Goal: Task Accomplishment & Management: Manage account settings

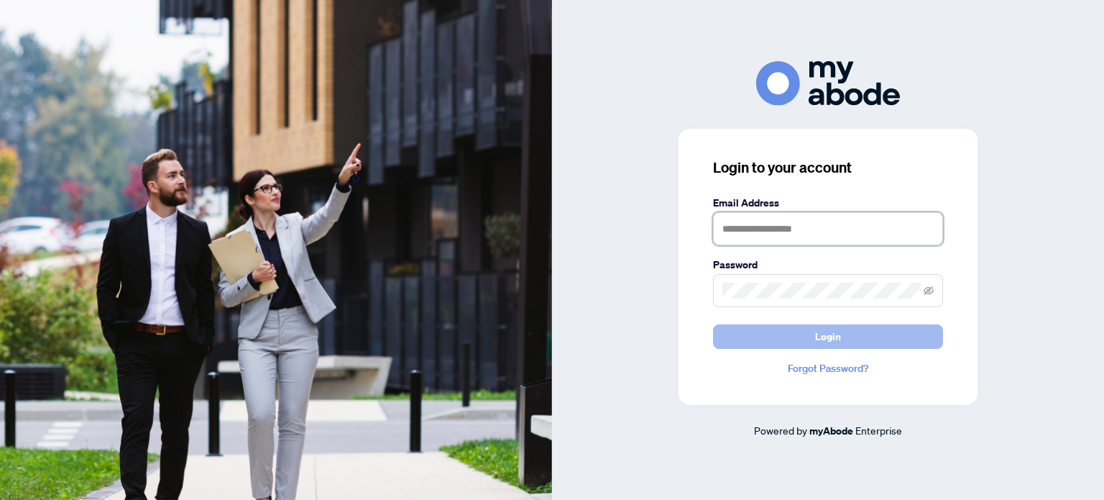
type input "**********"
click at [772, 333] on button "Login" at bounding box center [828, 336] width 230 height 24
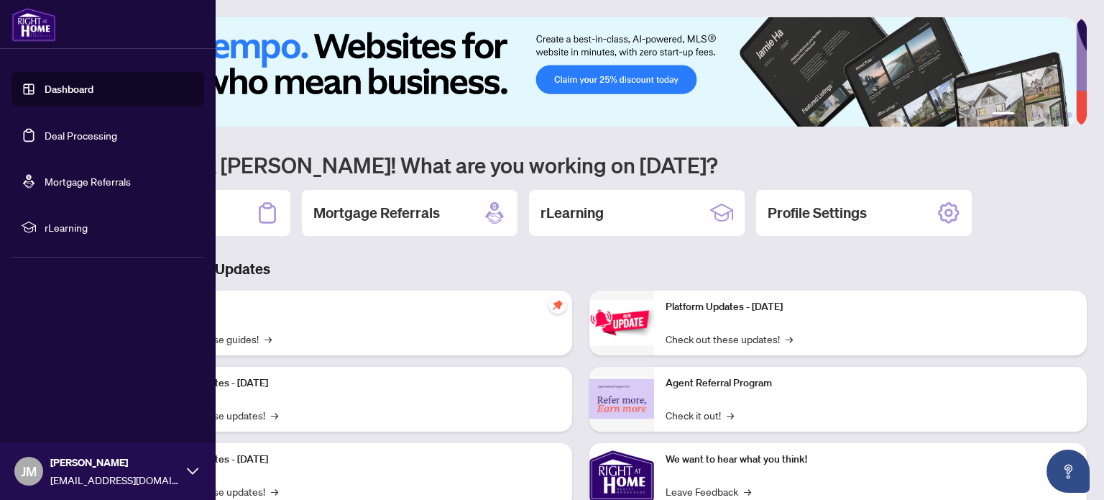
click at [45, 129] on link "Deal Processing" at bounding box center [81, 135] width 73 height 13
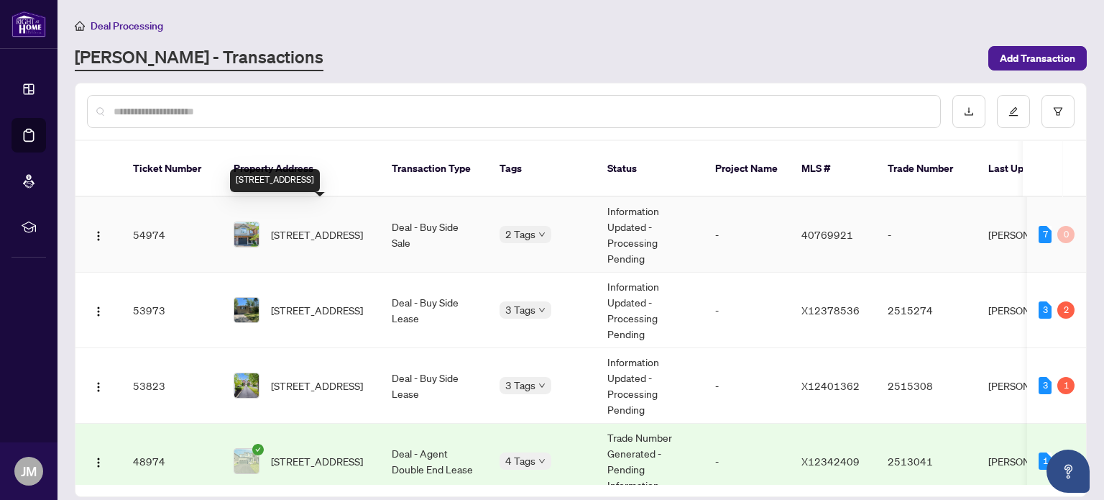
click at [344, 226] on span "[STREET_ADDRESS]" at bounding box center [317, 234] width 92 height 16
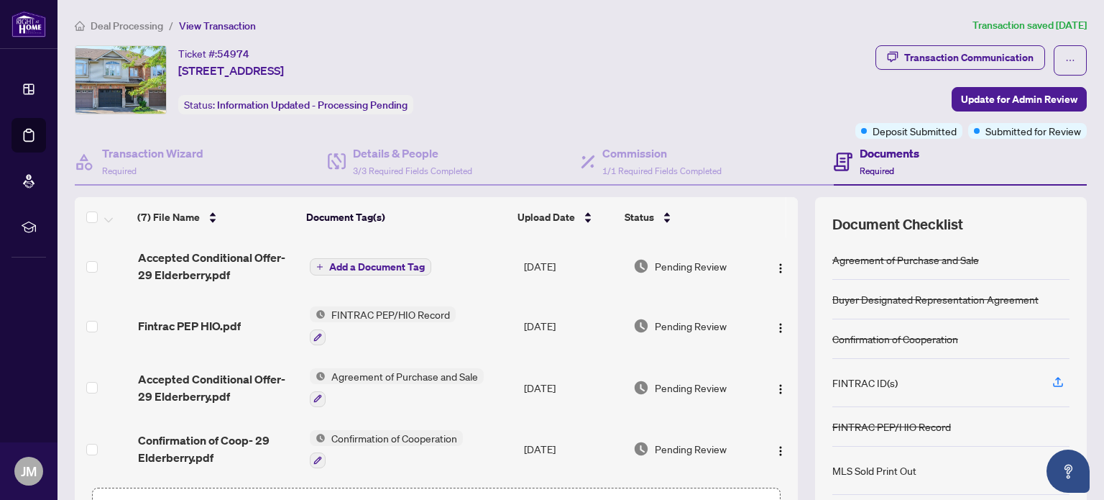
scroll to position [101, 0]
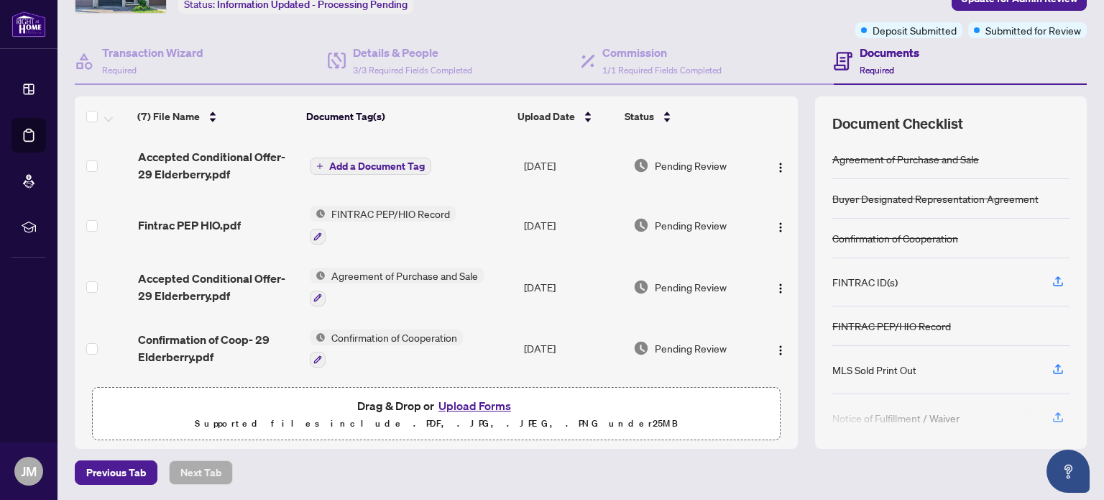
click at [1048, 413] on div at bounding box center [950, 420] width 237 height 23
click at [851, 415] on div at bounding box center [950, 420] width 237 height 23
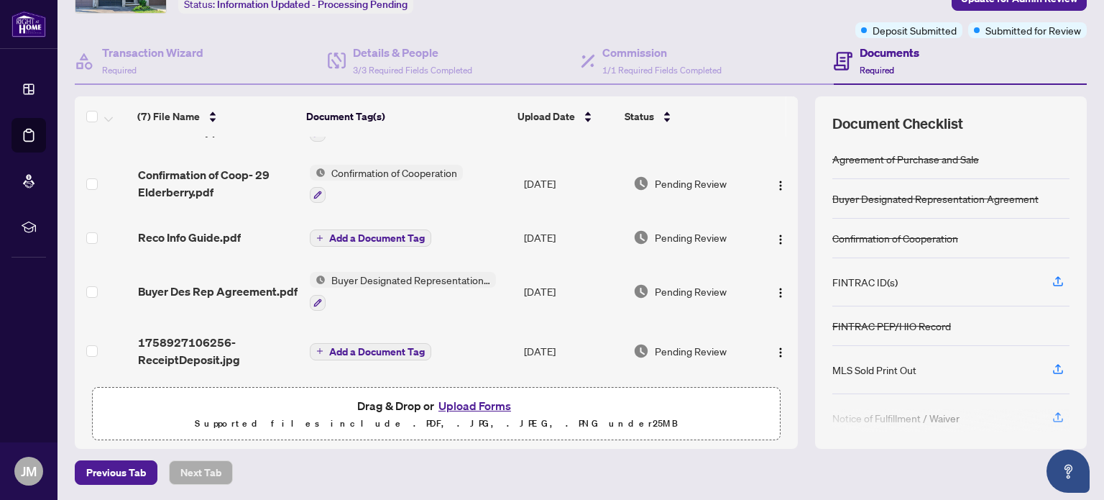
click at [1044, 413] on div at bounding box center [950, 420] width 237 height 23
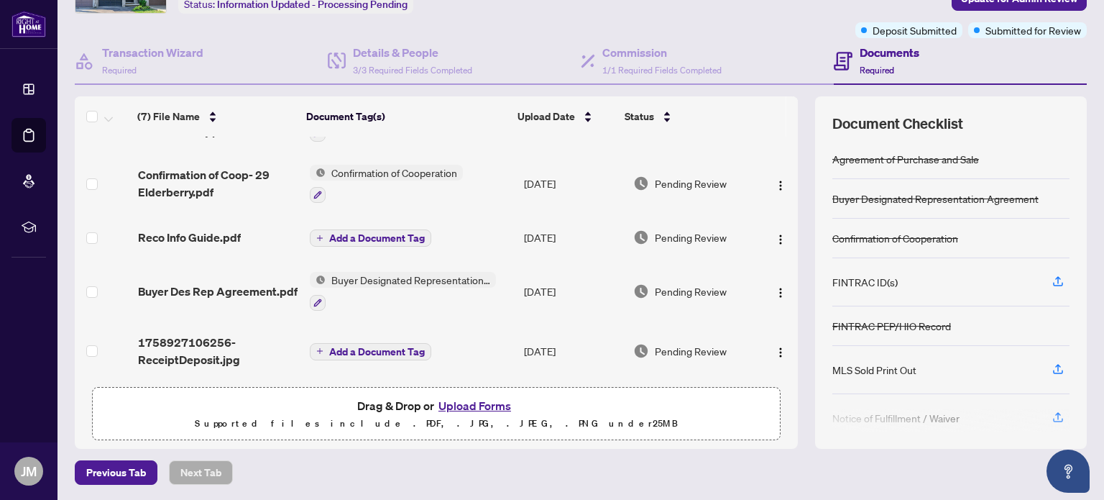
click at [1051, 416] on div at bounding box center [950, 420] width 237 height 23
drag, startPoint x: 1054, startPoint y: 413, endPoint x: 1002, endPoint y: 271, distance: 151.5
click at [1002, 271] on div "Agreement of Purchase and Sale Buyer Designated Representation Agreement Confir…" at bounding box center [950, 285] width 237 height 292
click at [1025, 334] on div "FINTRAC PEP/HIO Record" at bounding box center [950, 326] width 237 height 40
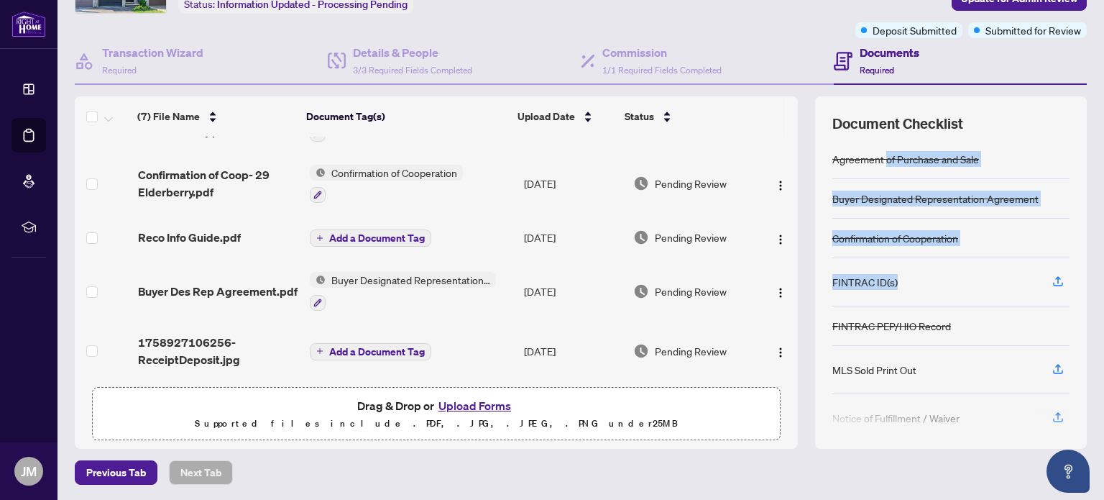
drag, startPoint x: 931, startPoint y: 282, endPoint x: 874, endPoint y: 167, distance: 127.6
click at [874, 167] on div "Agreement of Purchase and Sale Buyer Designated Representation Agreement Confir…" at bounding box center [950, 285] width 237 height 292
click at [998, 154] on div "Agreement of Purchase and Sale" at bounding box center [950, 159] width 237 height 40
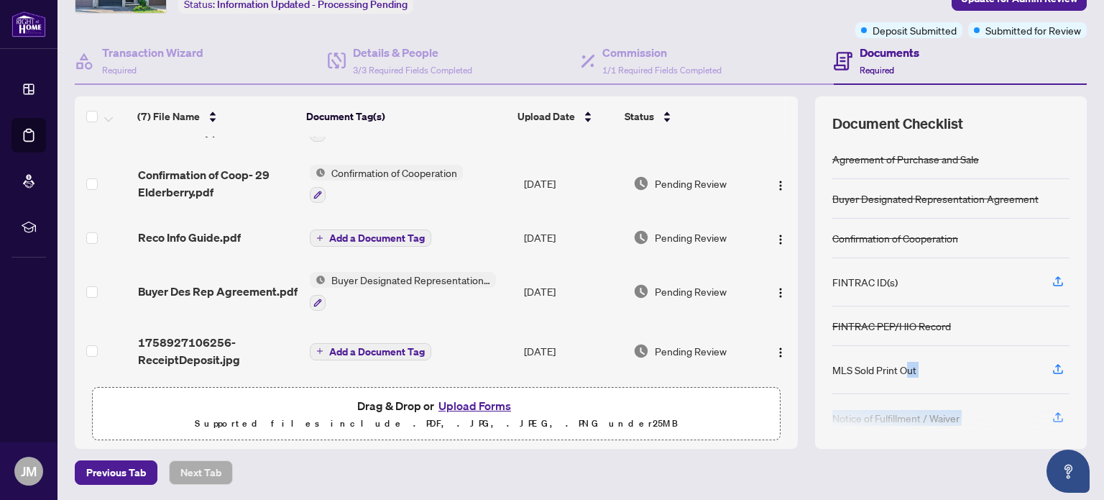
drag, startPoint x: 932, startPoint y: 423, endPoint x: 895, endPoint y: 344, distance: 87.2
click at [895, 344] on div "Agreement of Purchase and Sale Buyer Designated Representation Agreement Confir…" at bounding box center [950, 285] width 237 height 292
click at [964, 400] on div "Notice of Fulfillment / Waiver" at bounding box center [950, 418] width 237 height 48
drag, startPoint x: 964, startPoint y: 400, endPoint x: 978, endPoint y: 434, distance: 36.4
click at [978, 434] on div "Document Checklist Agreement of Purchase and Sale Buyer Designated Representati…" at bounding box center [951, 272] width 272 height 352
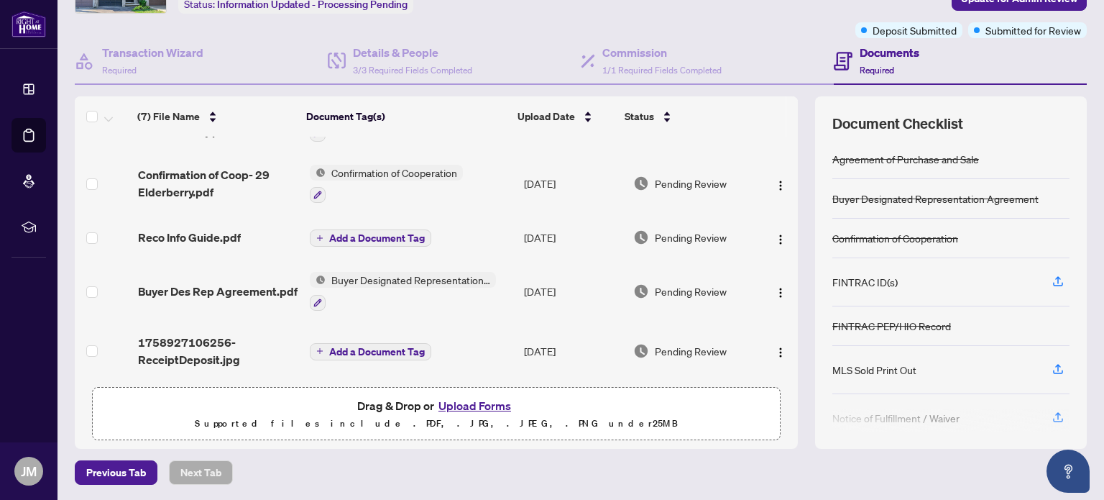
click at [477, 400] on button "Upload Forms" at bounding box center [474, 405] width 81 height 19
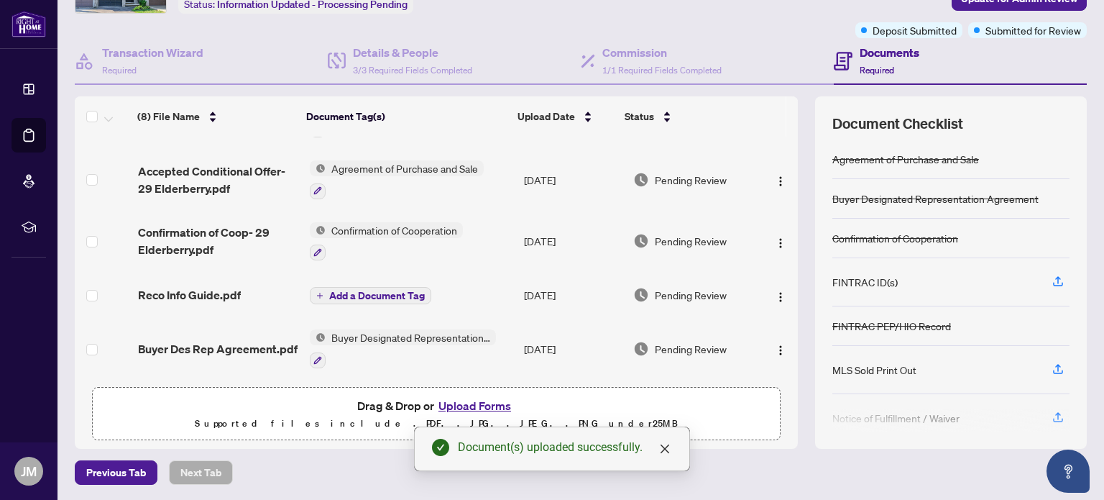
click at [481, 405] on button "Upload Forms" at bounding box center [474, 405] width 81 height 19
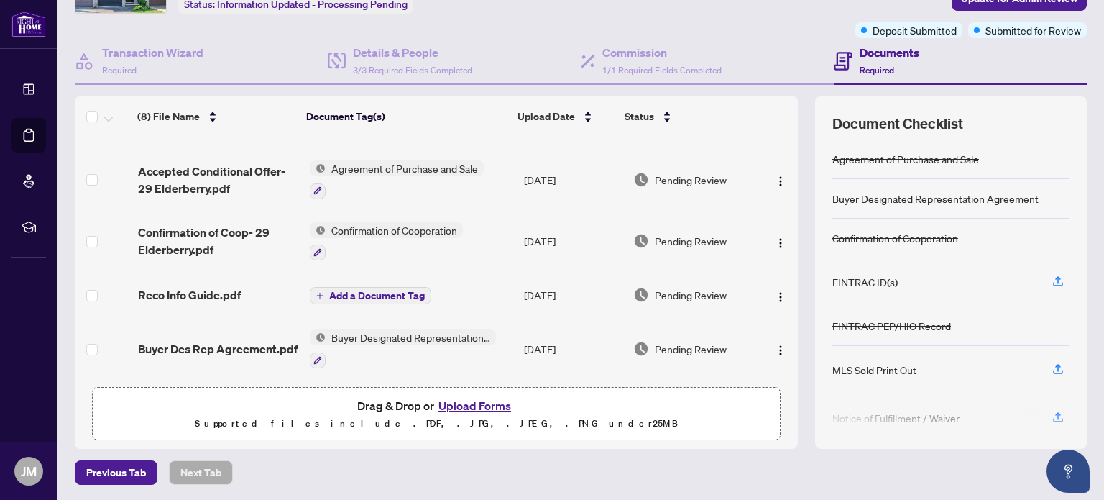
click at [467, 403] on button "Upload Forms" at bounding box center [474, 405] width 81 height 19
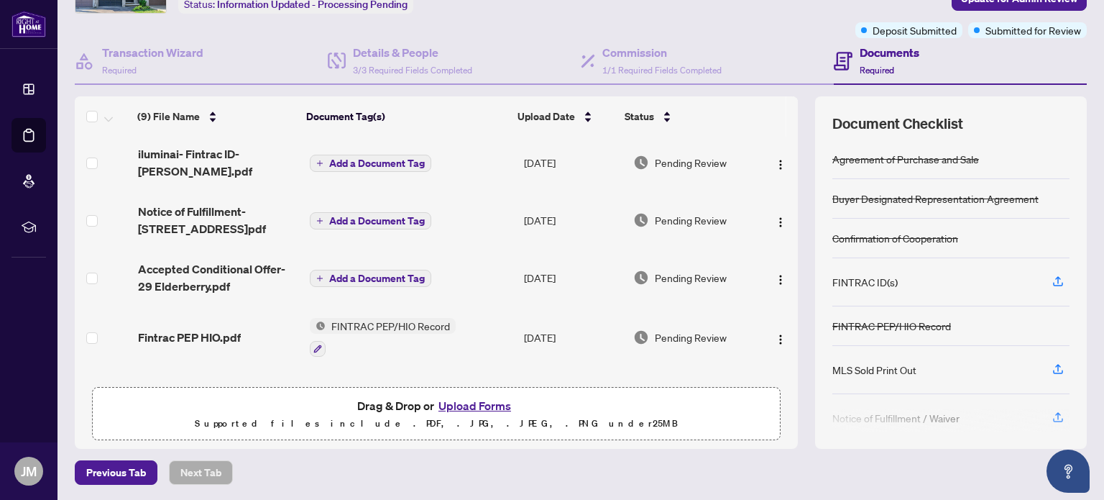
scroll to position [0, 0]
